Goal: Information Seeking & Learning: Learn about a topic

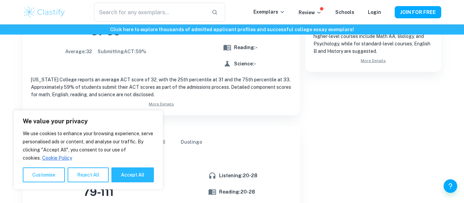
scroll to position [415, 0]
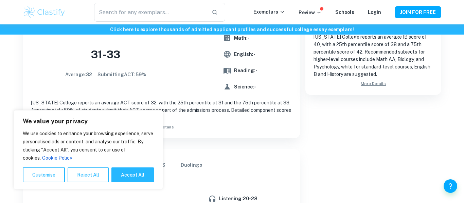
click at [168, 126] on link "More Details" at bounding box center [161, 127] width 261 height 6
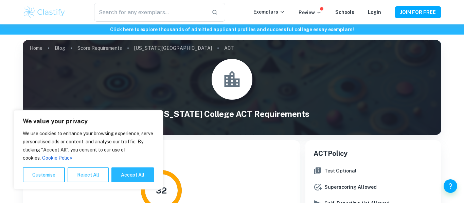
scroll to position [56, 0]
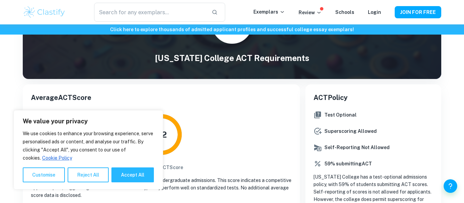
click at [257, 131] on div "32 Average ACT Score" at bounding box center [161, 141] width 261 height 60
click at [81, 172] on button "Reject All" at bounding box center [88, 175] width 41 height 15
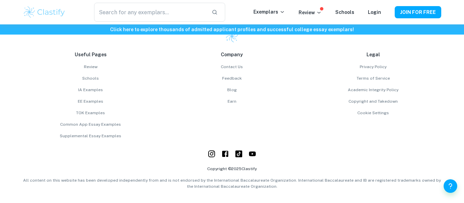
scroll to position [0, 0]
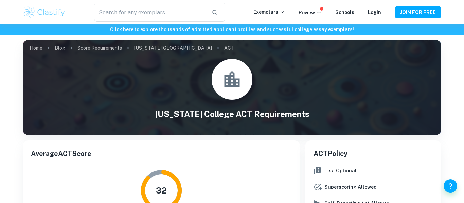
click at [103, 49] on link "Score Requirements" at bounding box center [99, 48] width 44 height 10
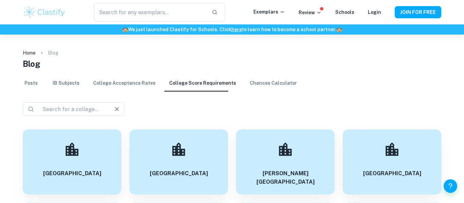
click at [92, 111] on input "text" at bounding box center [71, 110] width 63 height 10
type input "milwaukee institute"
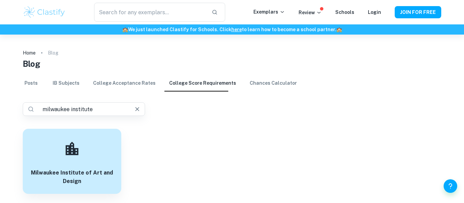
click at [79, 169] on h6 "Milwaukee Institute of Art and Design" at bounding box center [72, 177] width 82 height 17
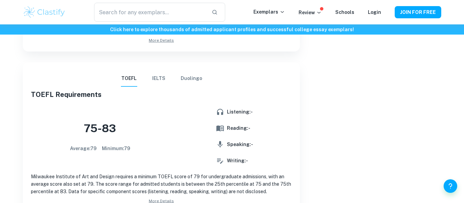
scroll to position [461, 0]
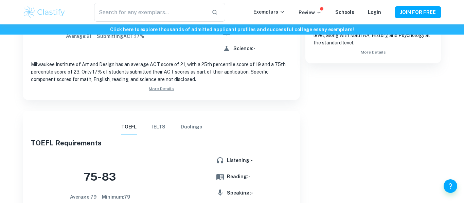
click at [166, 87] on link "More Details" at bounding box center [161, 89] width 261 height 6
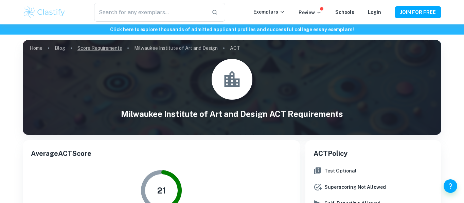
click at [116, 47] on link "Score Requirements" at bounding box center [99, 48] width 44 height 10
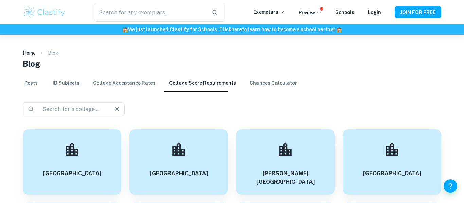
click at [106, 107] on div "​ ​" at bounding box center [74, 110] width 102 height 14
type input "[US_STATE][GEOGRAPHIC_DATA]"
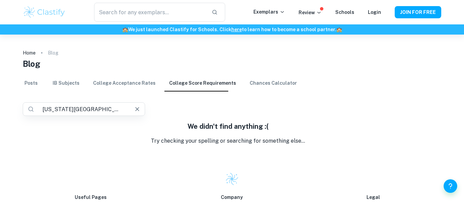
click at [137, 110] on icon "Clear" at bounding box center [137, 109] width 4 height 4
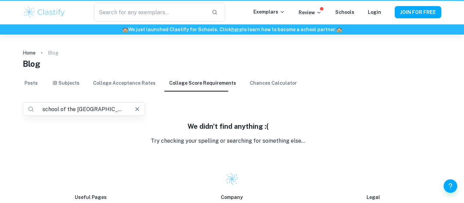
type input "school of the [GEOGRAPHIC_DATA]"
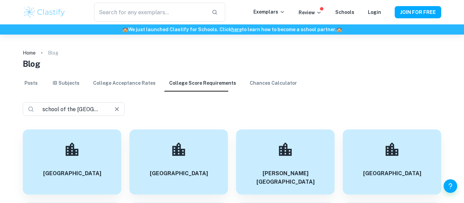
click at [94, 112] on input "school of the [GEOGRAPHIC_DATA]" at bounding box center [71, 110] width 63 height 10
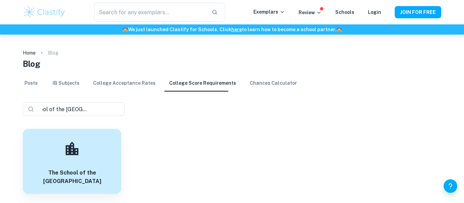
click at [34, 151] on div "The School of the [GEOGRAPHIC_DATA]" at bounding box center [72, 161] width 98 height 65
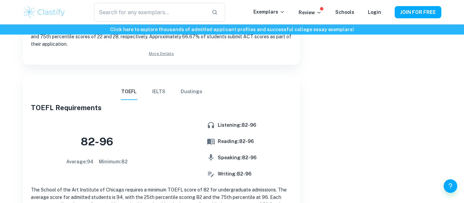
scroll to position [470, 0]
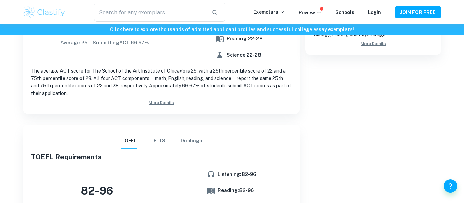
click at [165, 103] on link "More Details" at bounding box center [161, 103] width 261 height 6
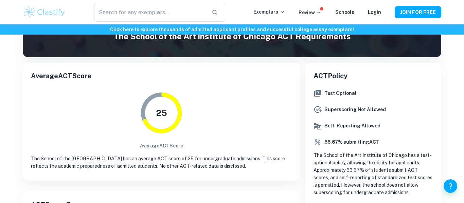
scroll to position [79, 0]
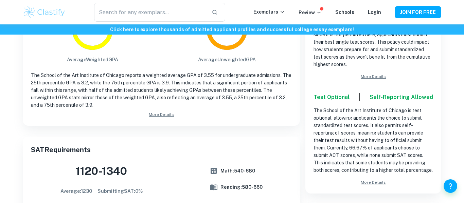
scroll to position [129, 0]
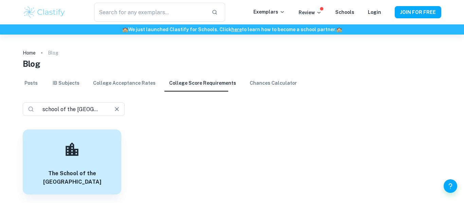
click at [49, 105] on input "school of the [GEOGRAPHIC_DATA]" at bounding box center [71, 110] width 63 height 10
click at [49, 105] on input "school of the [GEOGRAPHIC_DATA]" at bounding box center [81, 110] width 83 height 10
click at [85, 110] on input "text" at bounding box center [81, 110] width 83 height 10
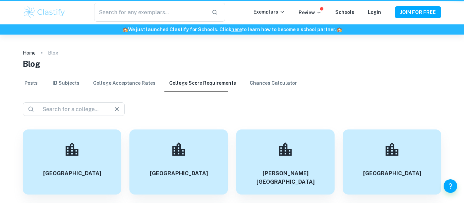
click at [103, 105] on input "text" at bounding box center [71, 110] width 63 height 10
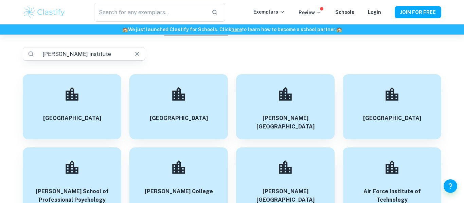
type input "[PERSON_NAME] institute"
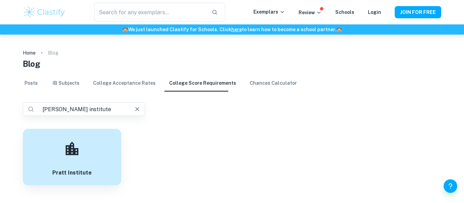
click at [70, 162] on div "Pratt Institute" at bounding box center [72, 157] width 98 height 57
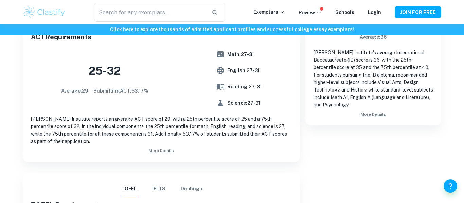
scroll to position [402, 0]
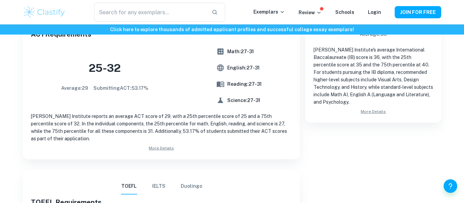
click at [167, 146] on link "More Details" at bounding box center [161, 148] width 261 height 6
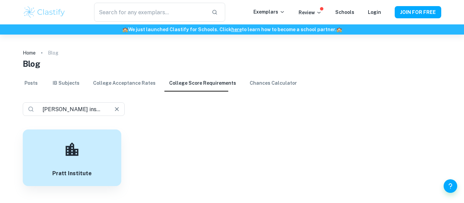
click at [44, 110] on input "[PERSON_NAME] institute" at bounding box center [71, 110] width 63 height 10
click at [44, 110] on input "[PERSON_NAME] institute" at bounding box center [81, 110] width 83 height 10
type input "fashion institute of technology"
